Goal: Use online tool/utility: Utilize a website feature to perform a specific function

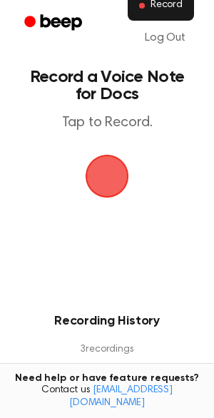
click at [164, 16] on button "Record" at bounding box center [161, 6] width 66 height 30
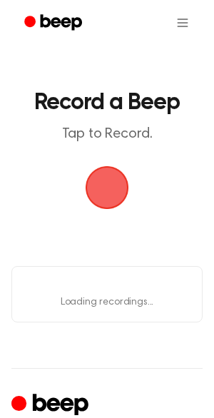
click at [102, 181] on span "button" at bounding box center [107, 188] width 80 height 80
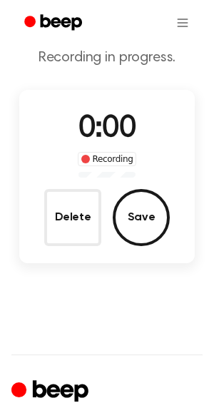
scroll to position [77, 0]
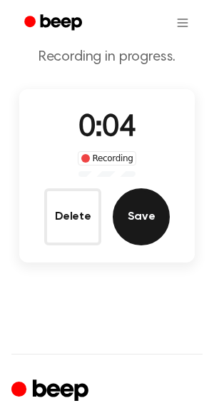
click at [146, 216] on button "Save" at bounding box center [141, 216] width 57 height 57
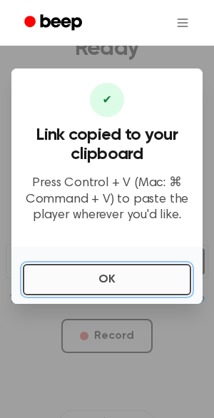
click at [107, 288] on button "OK" at bounding box center [107, 279] width 169 height 31
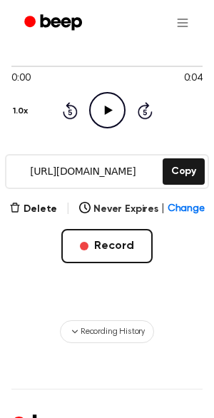
scroll to position [165, 0]
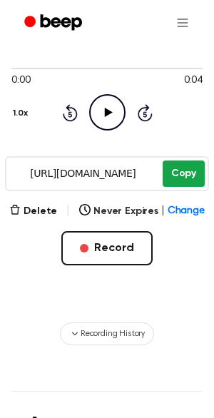
click at [178, 179] on button "Copy" at bounding box center [184, 174] width 42 height 26
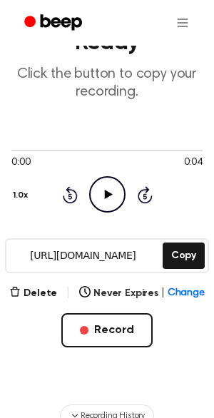
scroll to position [85, 0]
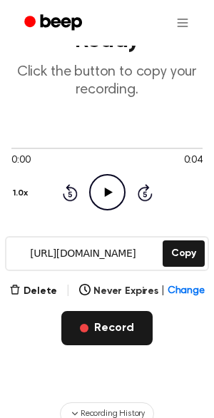
click at [118, 326] on button "Record" at bounding box center [106, 328] width 91 height 34
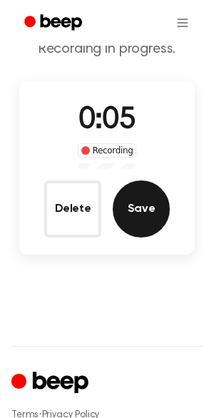
click at [126, 211] on button "Save" at bounding box center [141, 209] width 57 height 57
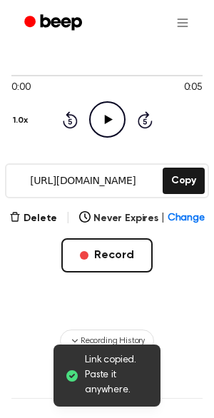
scroll to position [157, 0]
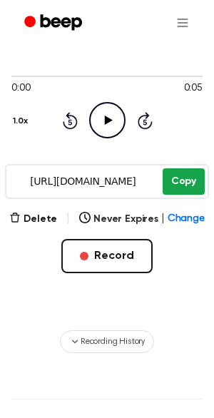
click at [175, 189] on button "Copy" at bounding box center [184, 182] width 42 height 26
